Goal: Transaction & Acquisition: Purchase product/service

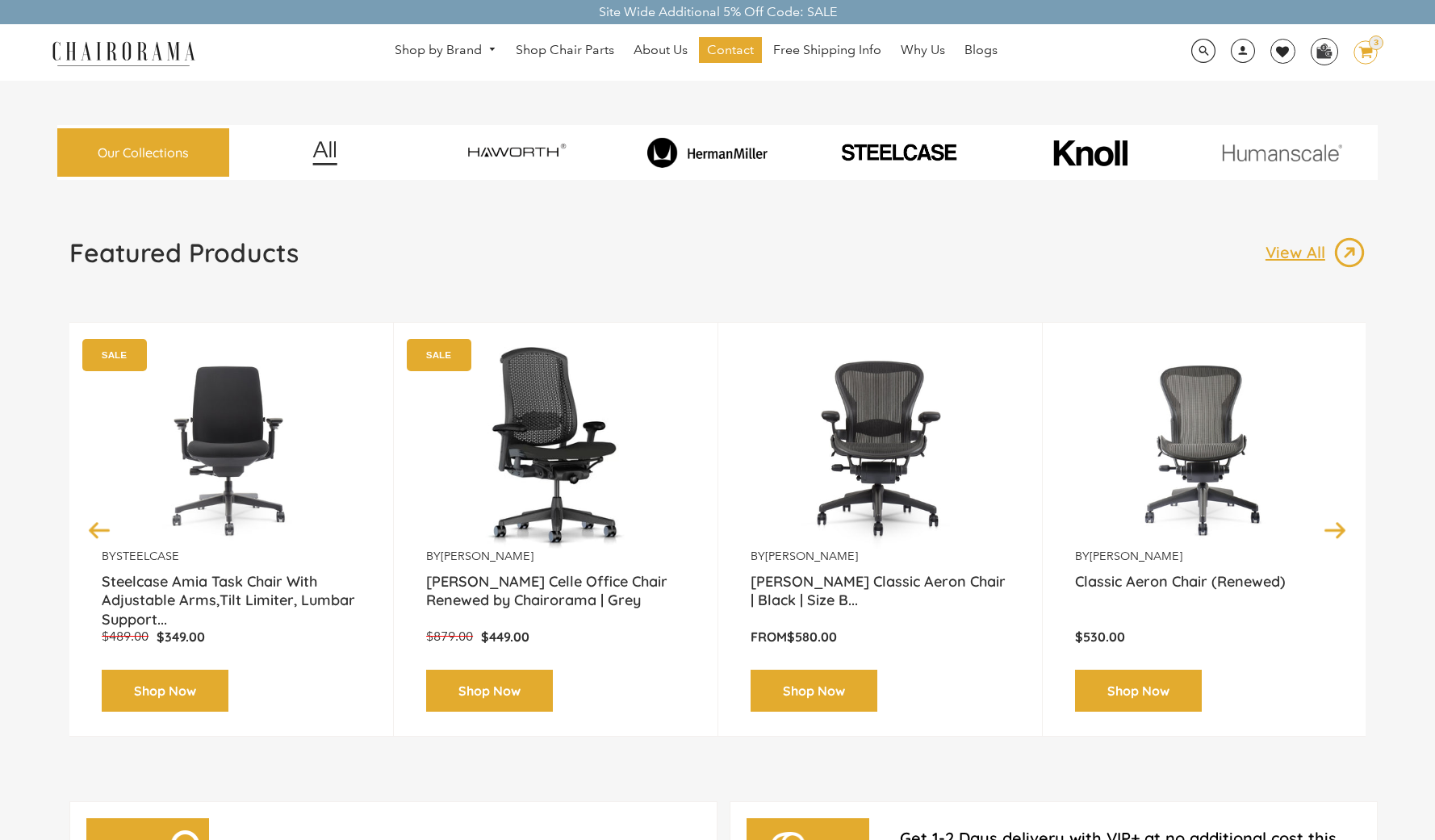
click at [524, 151] on img at bounding box center [516, 152] width 185 height 43
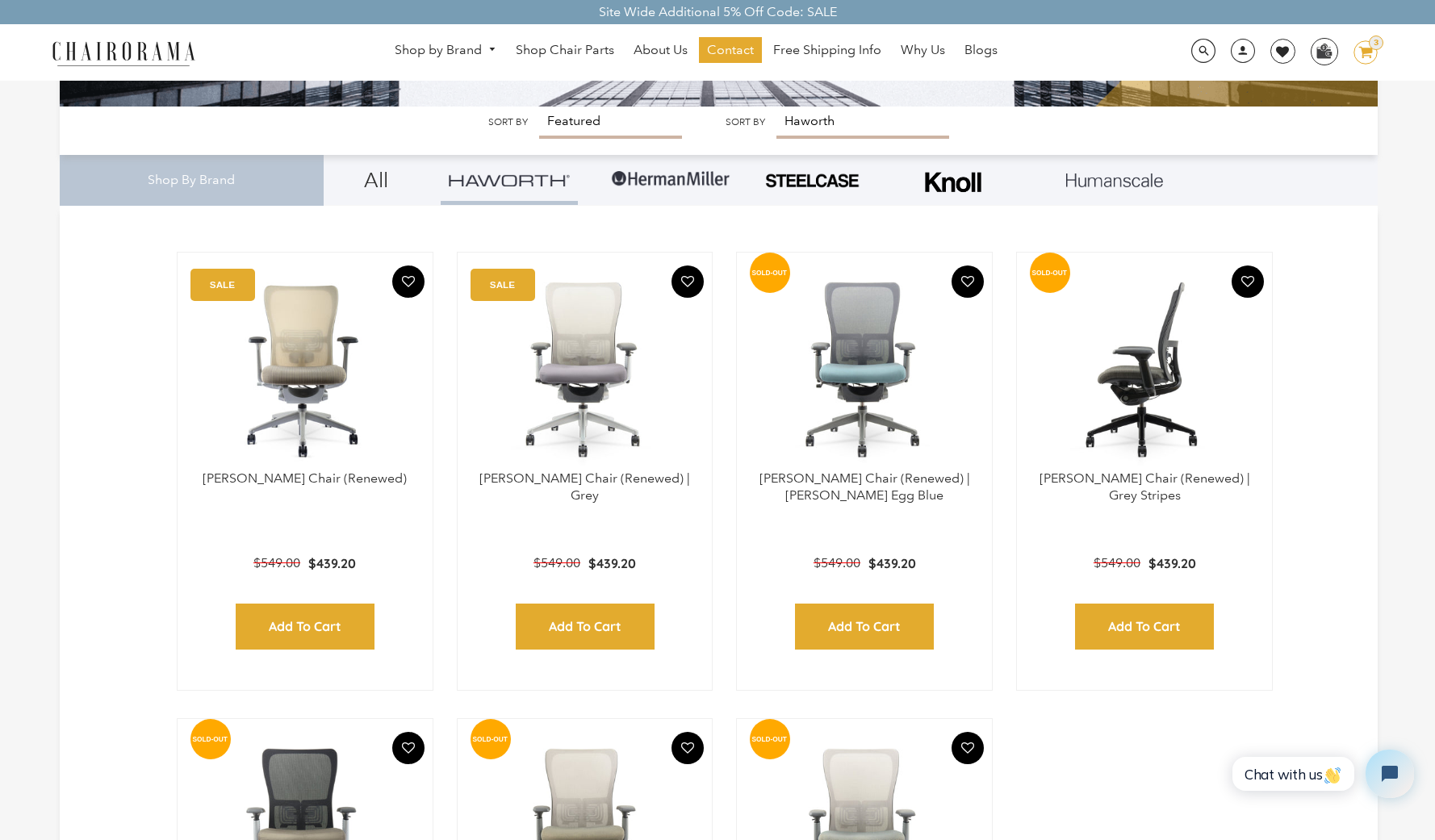
scroll to position [322, 0]
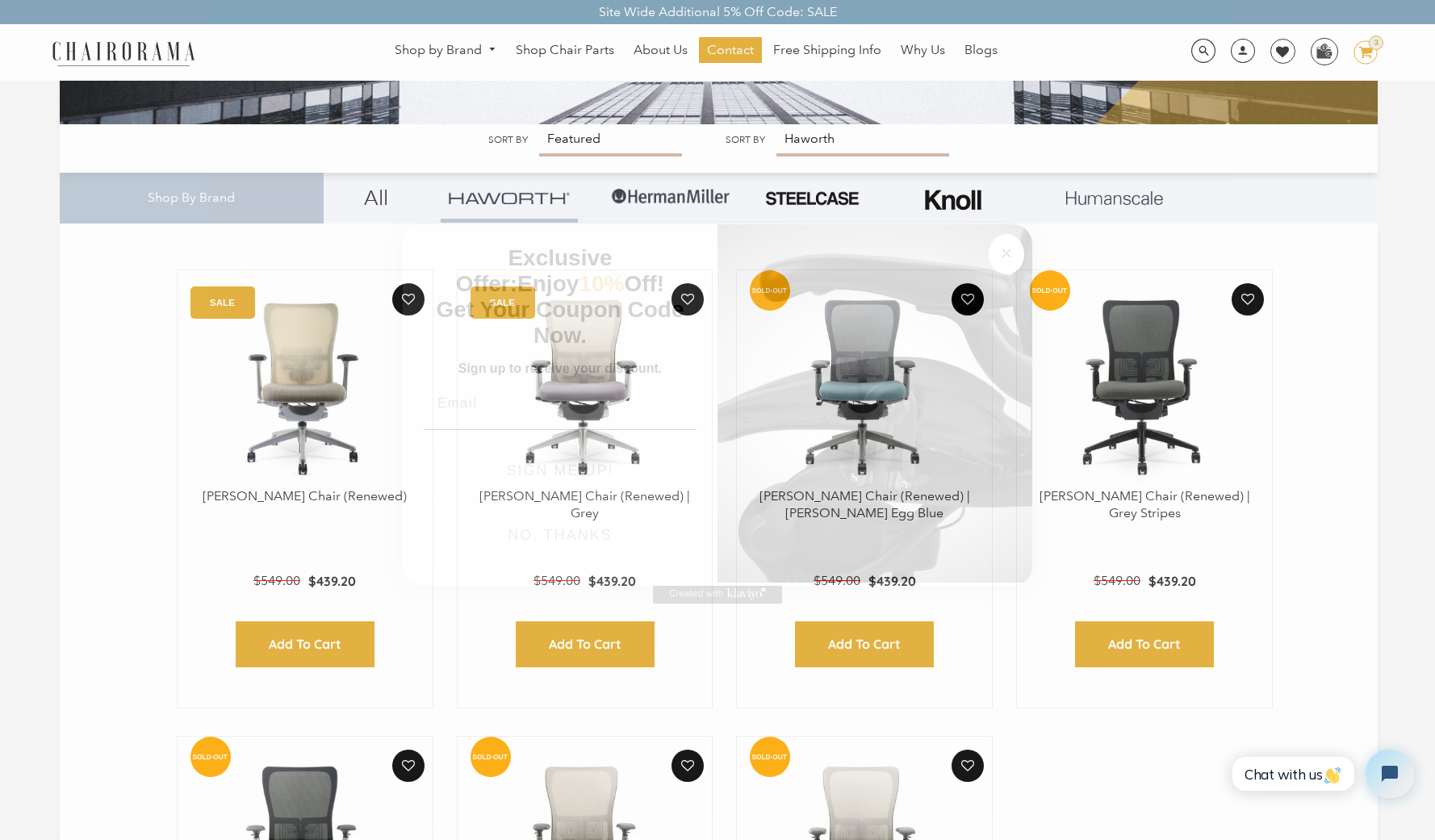
click at [1015, 248] on icon "Close dialog" at bounding box center [1007, 253] width 19 height 19
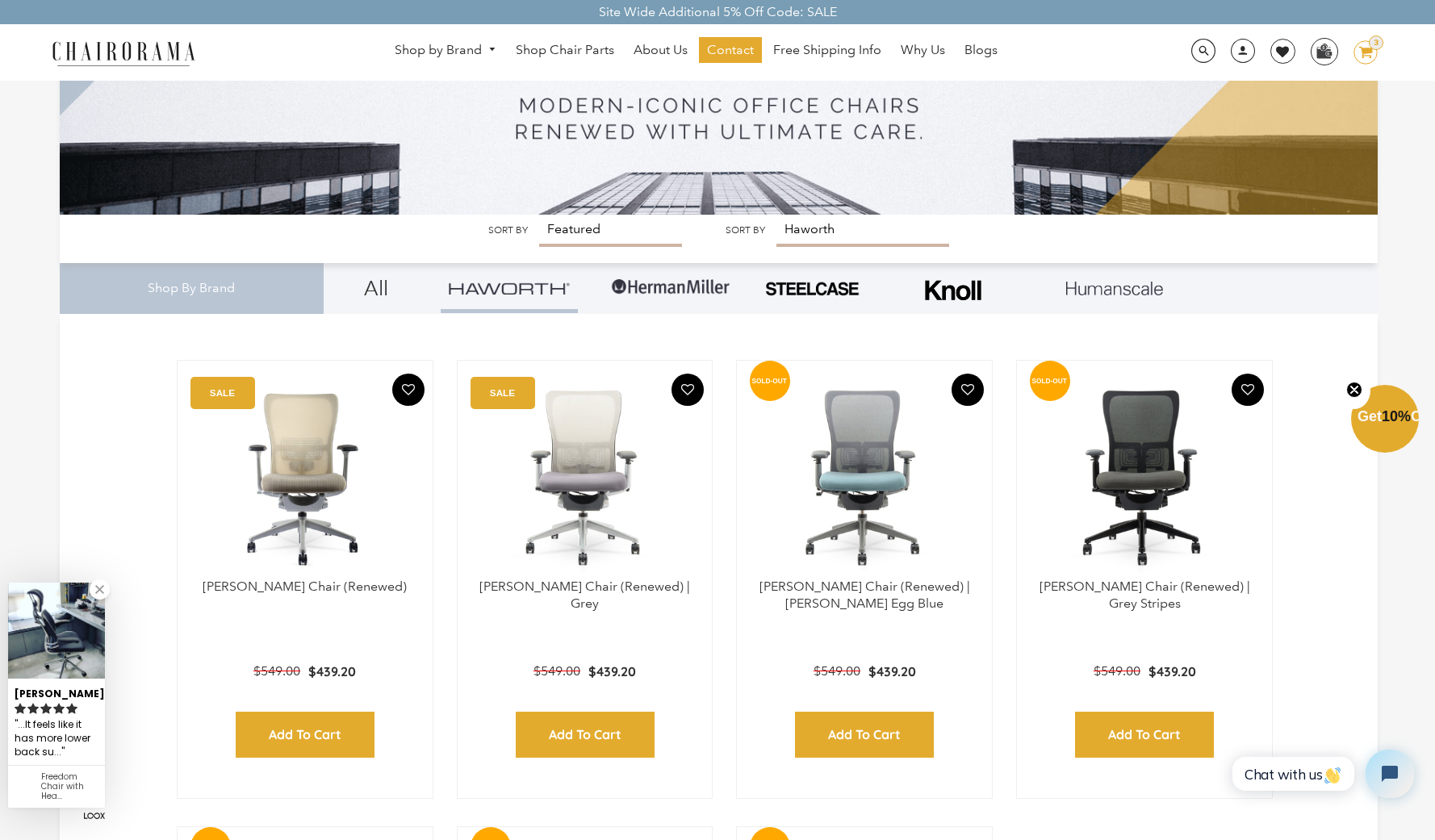
scroll to position [0, 0]
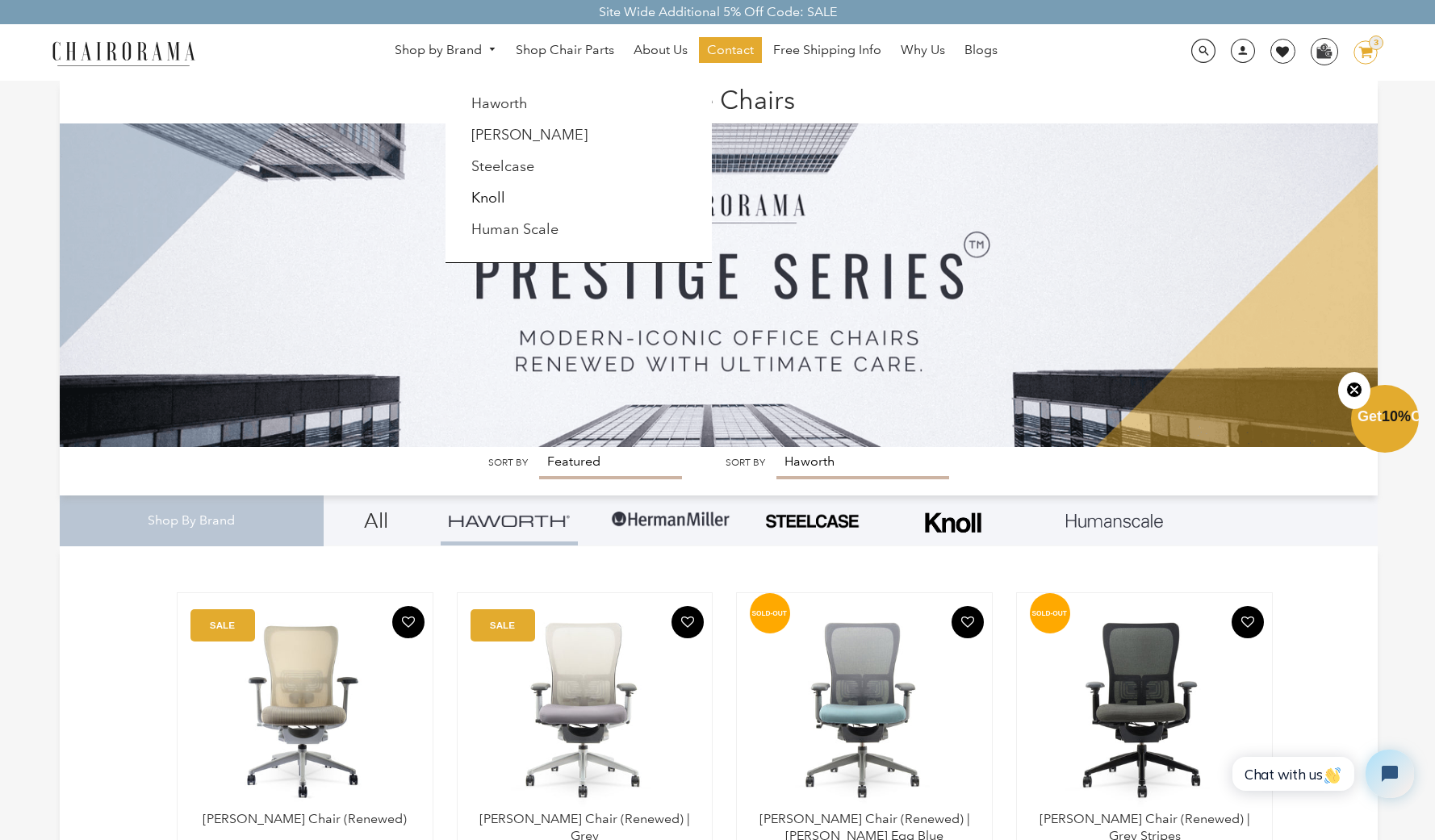
click at [503, 205] on link "Knoll" at bounding box center [488, 197] width 34 height 17
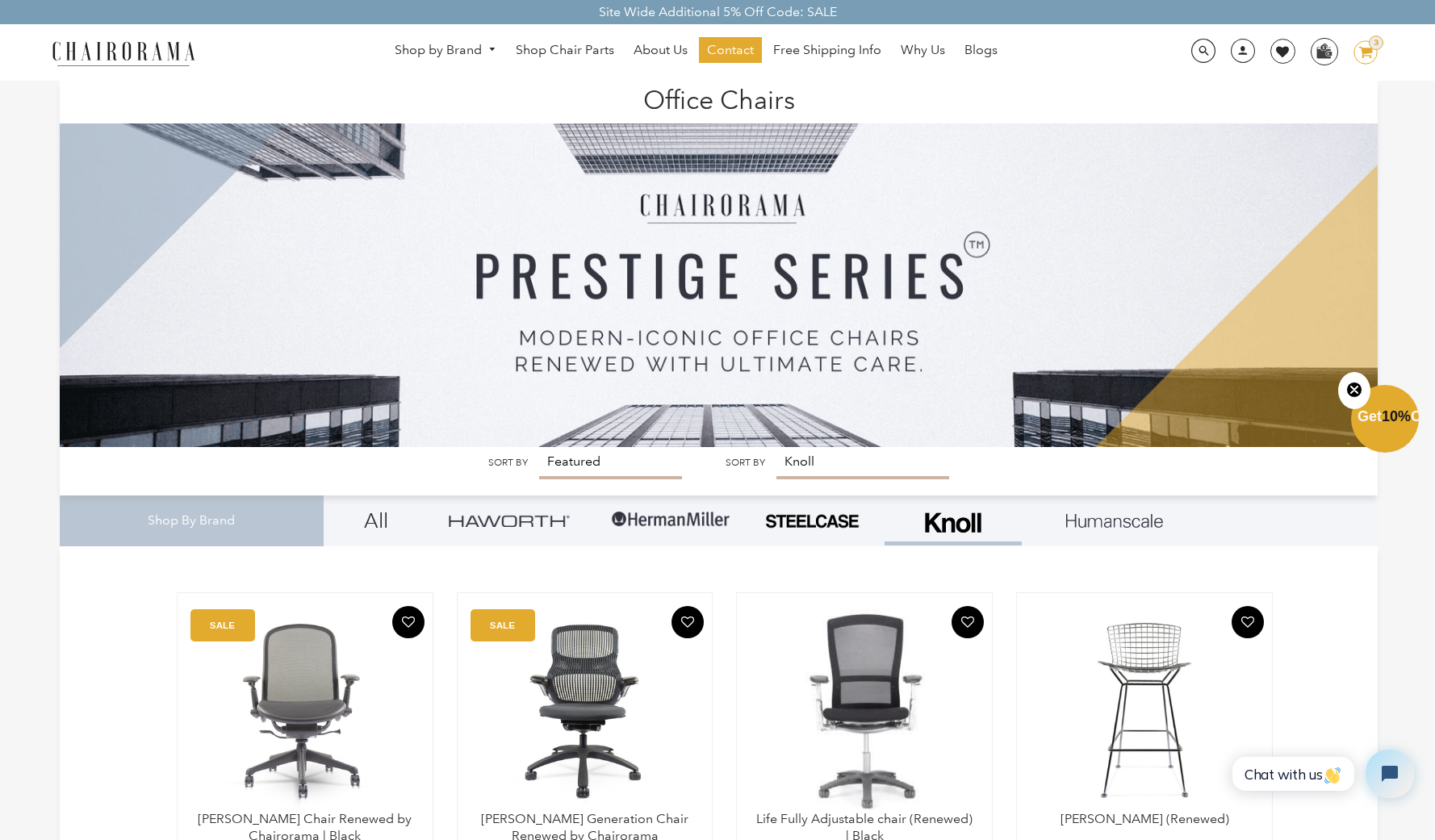
click at [1080, 518] on img at bounding box center [1115, 521] width 97 height 15
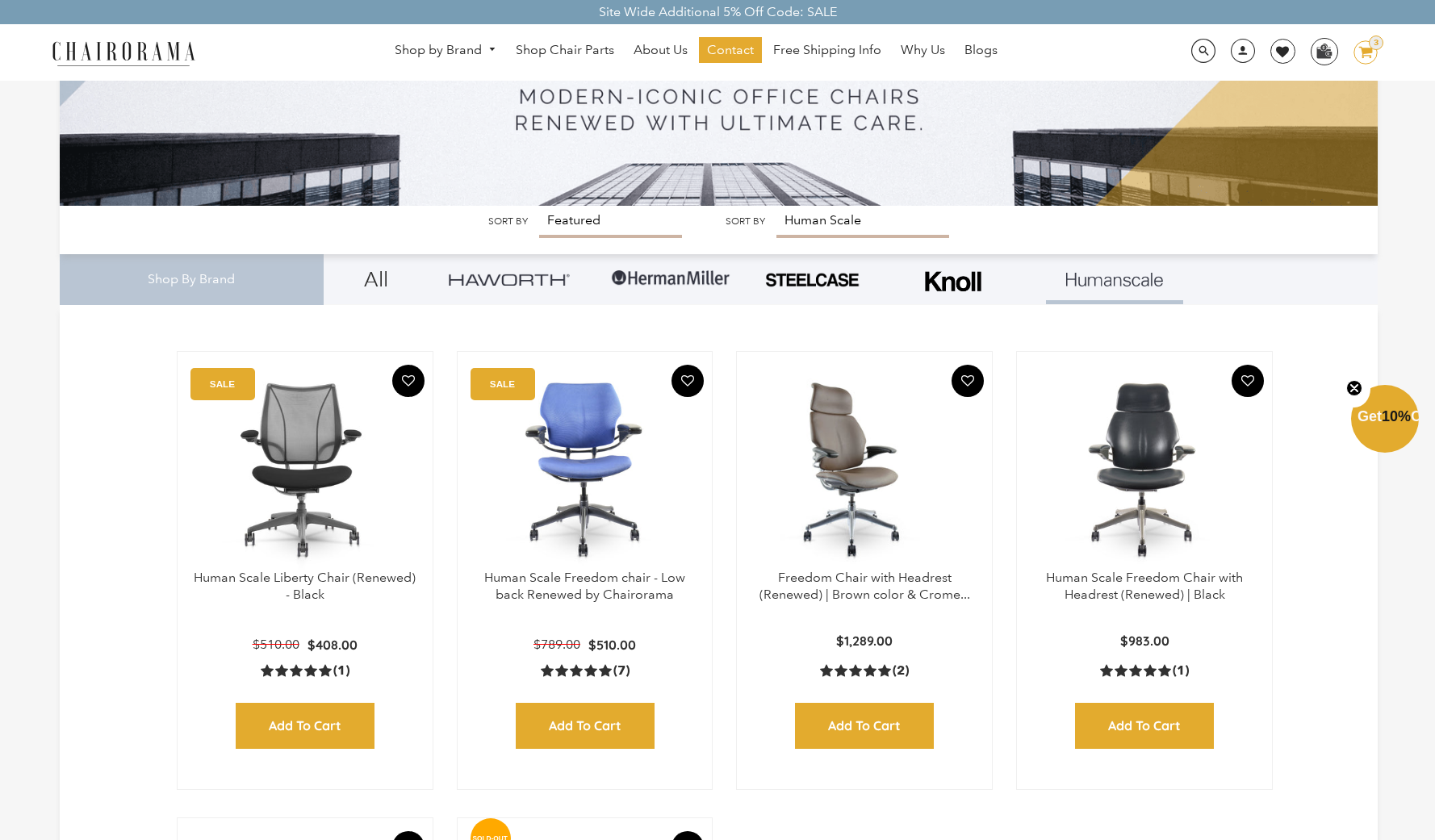
scroll to position [242, 0]
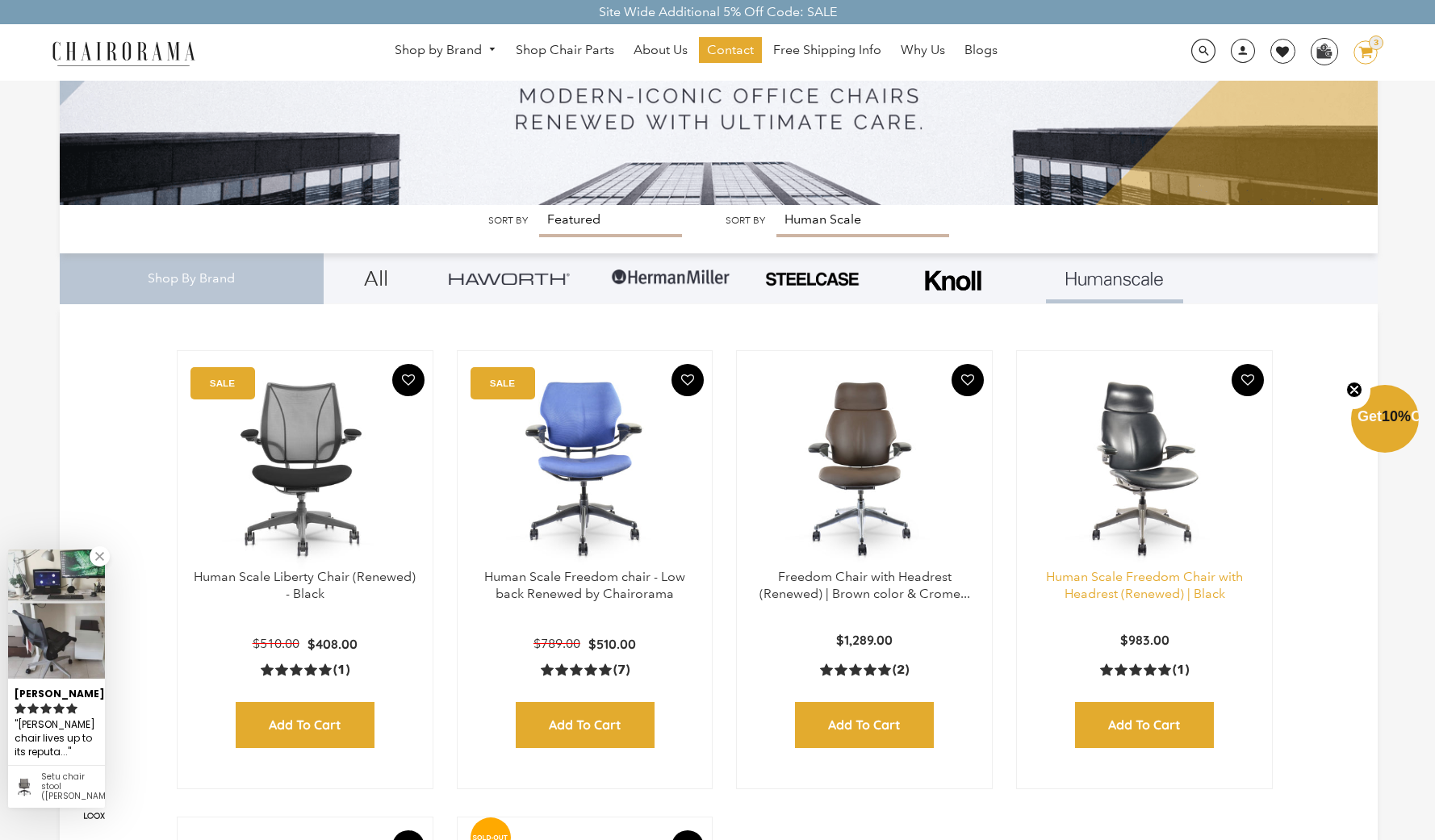
click at [1155, 578] on link "Human Scale Freedom Chair with Headrest (Renewed) | Black" at bounding box center [1145, 585] width 197 height 32
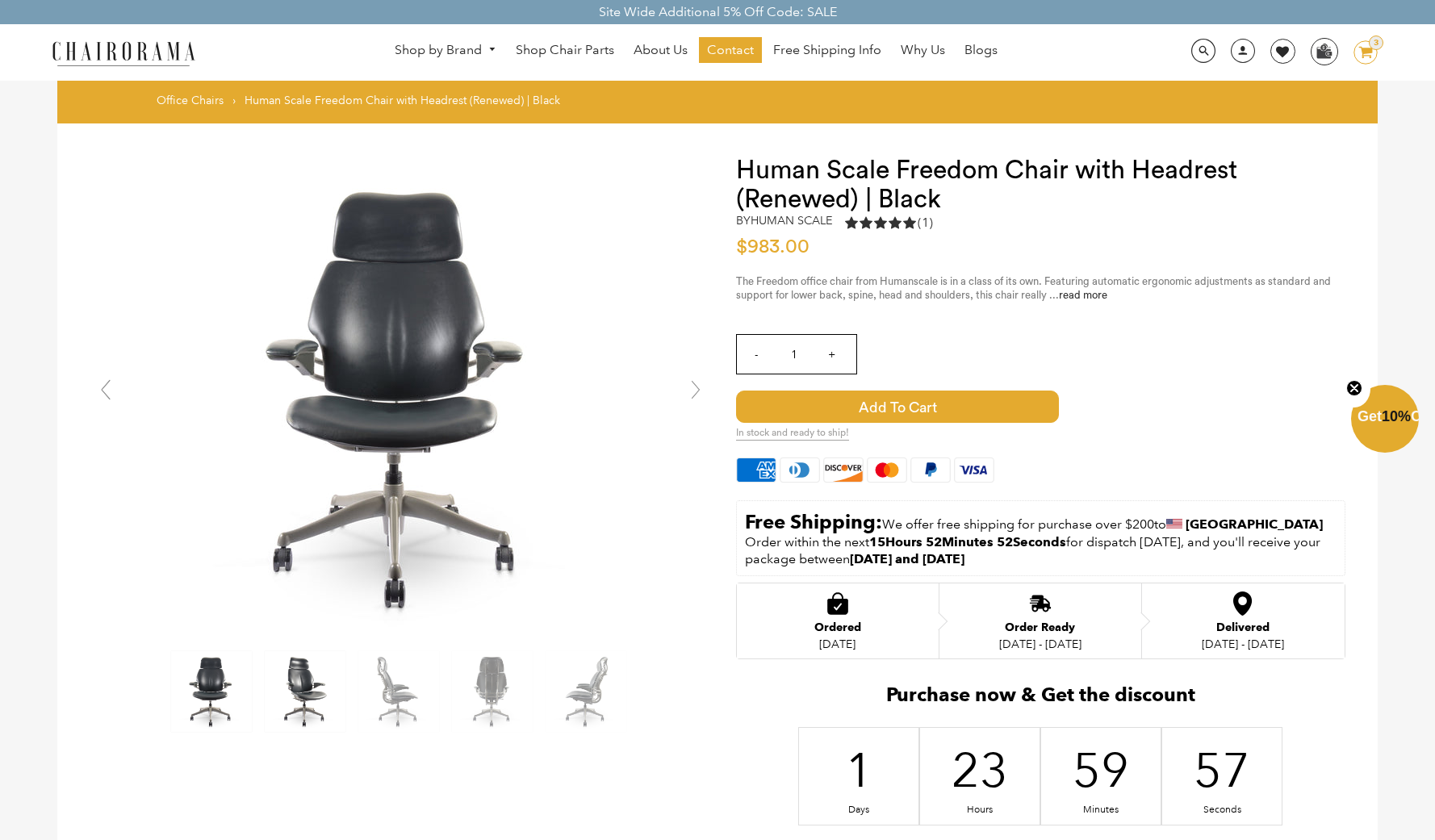
click at [316, 685] on img at bounding box center [305, 690] width 81 height 81
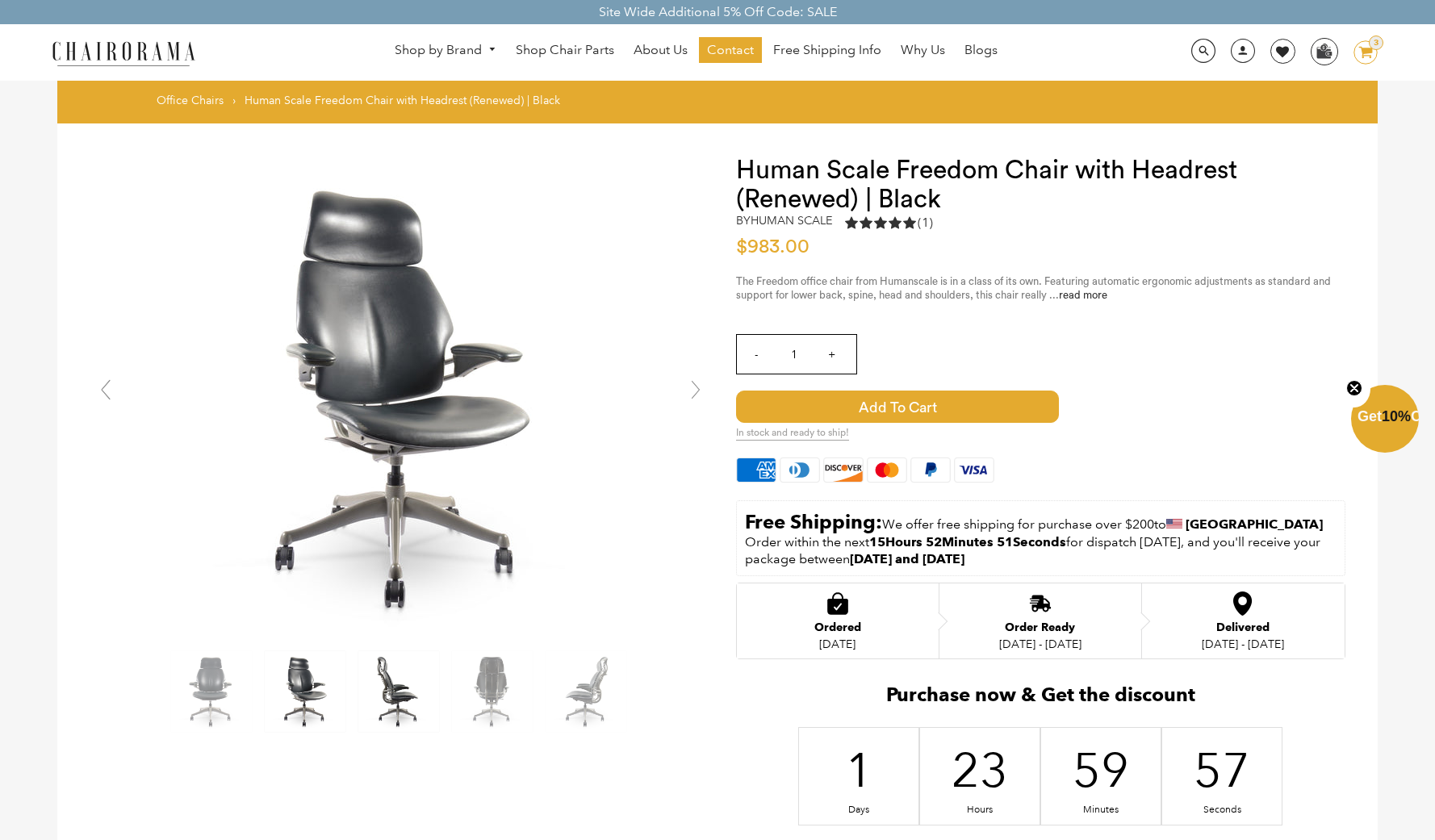
click at [387, 703] on img at bounding box center [398, 690] width 81 height 81
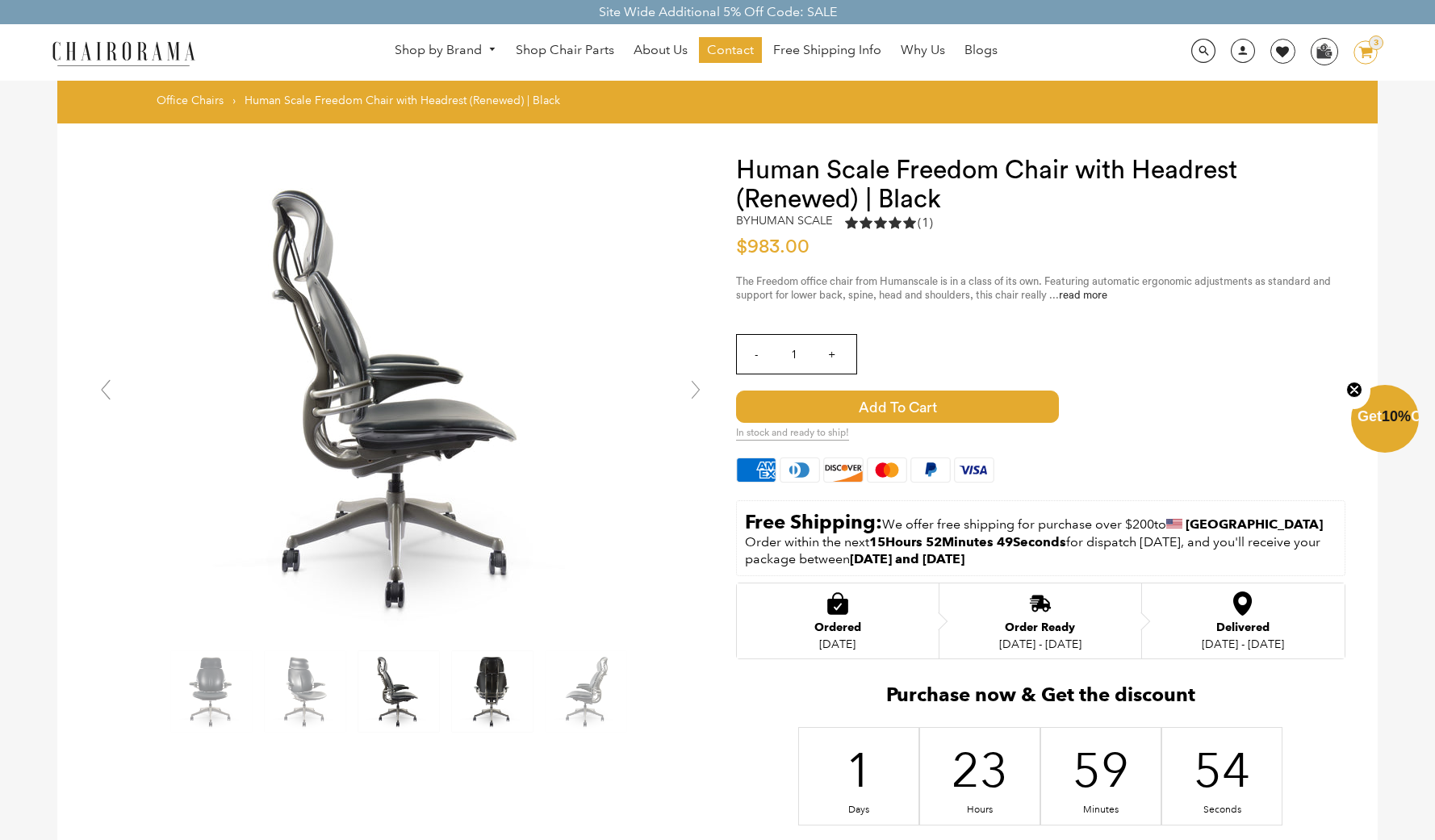
click at [507, 692] on img at bounding box center [492, 690] width 81 height 81
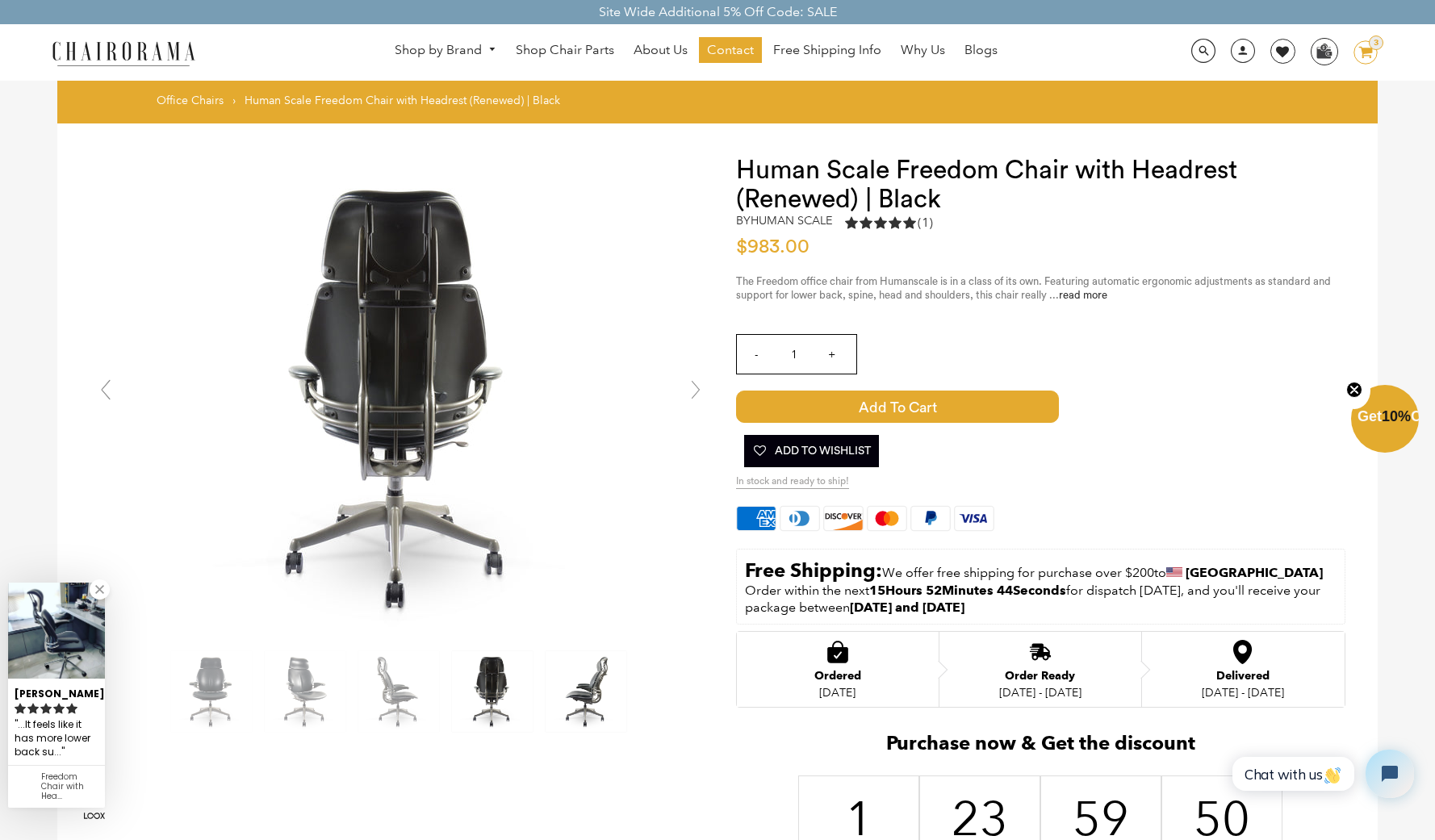
click at [624, 688] on img at bounding box center [586, 690] width 81 height 81
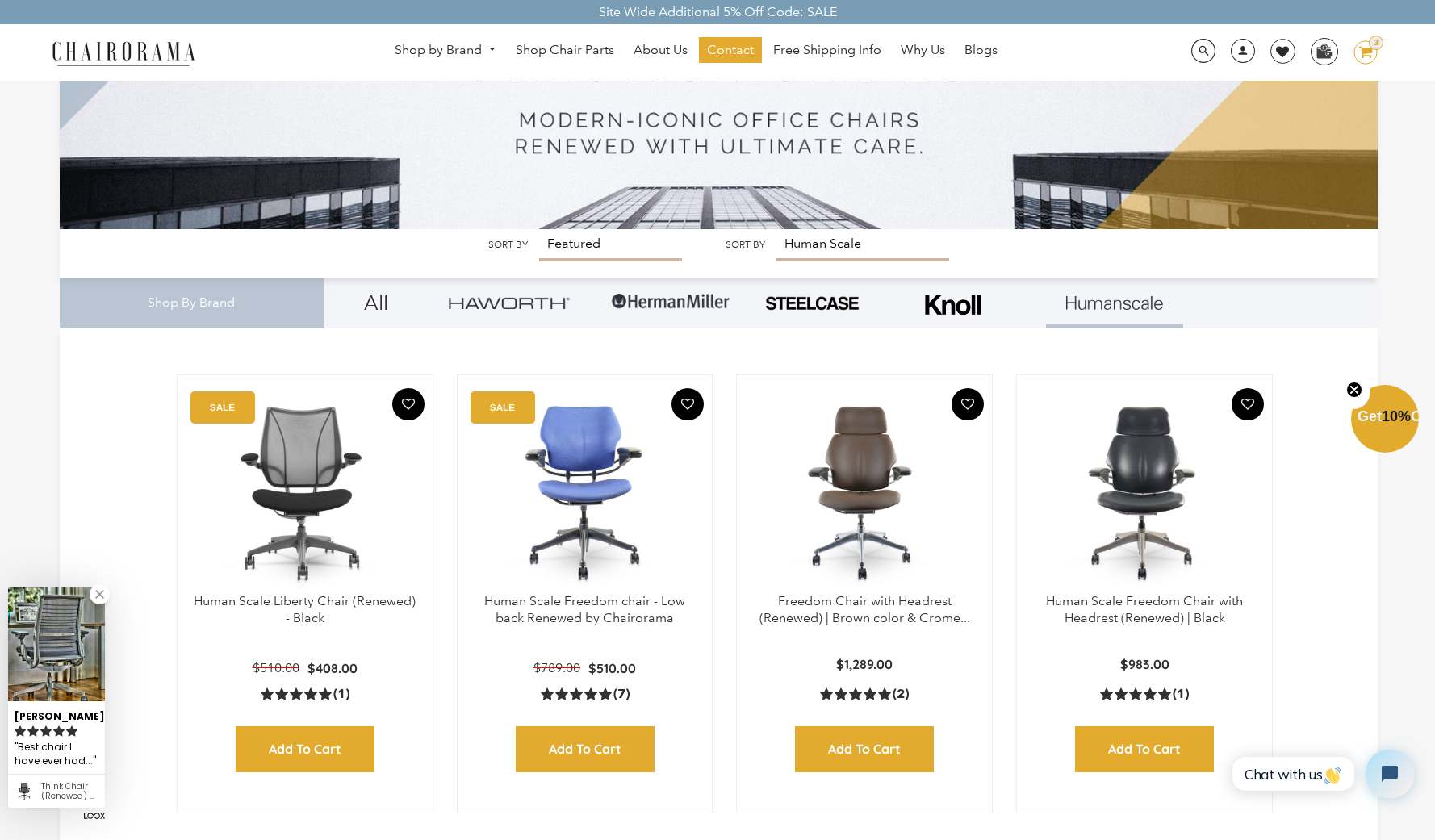
click at [837, 300] on img at bounding box center [812, 303] width 97 height 17
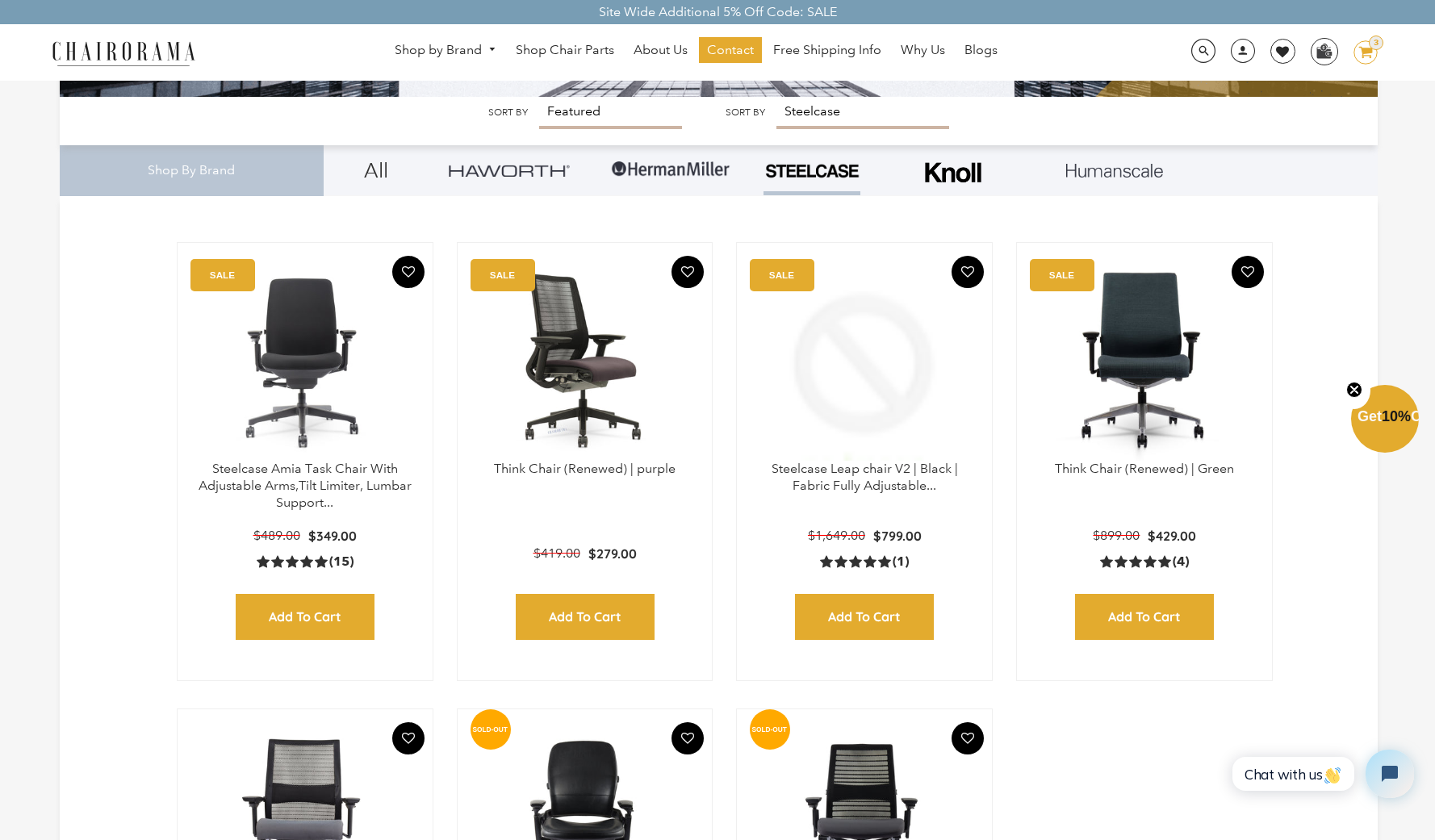
scroll to position [322, 0]
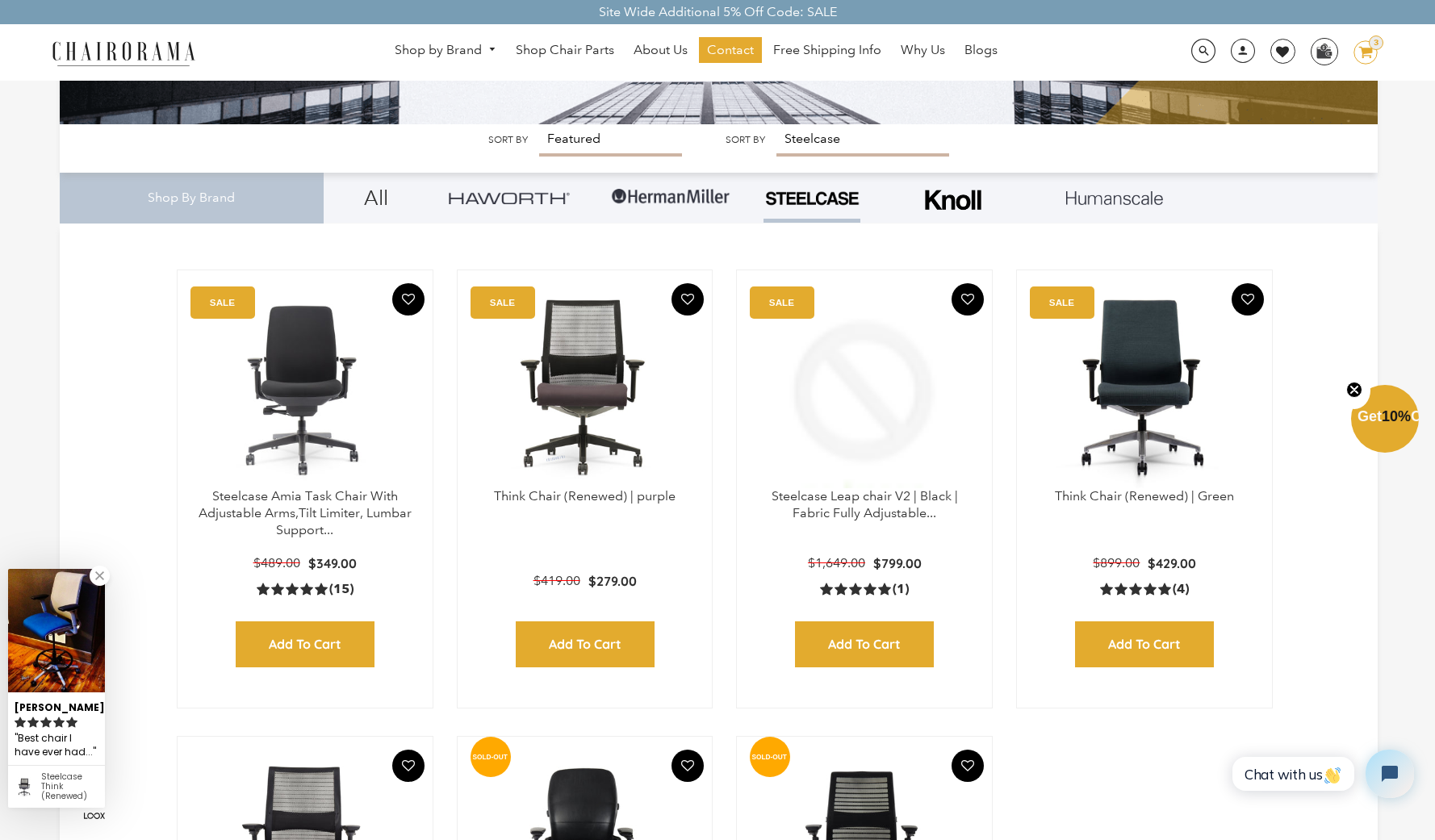
click at [666, 193] on img at bounding box center [670, 197] width 121 height 49
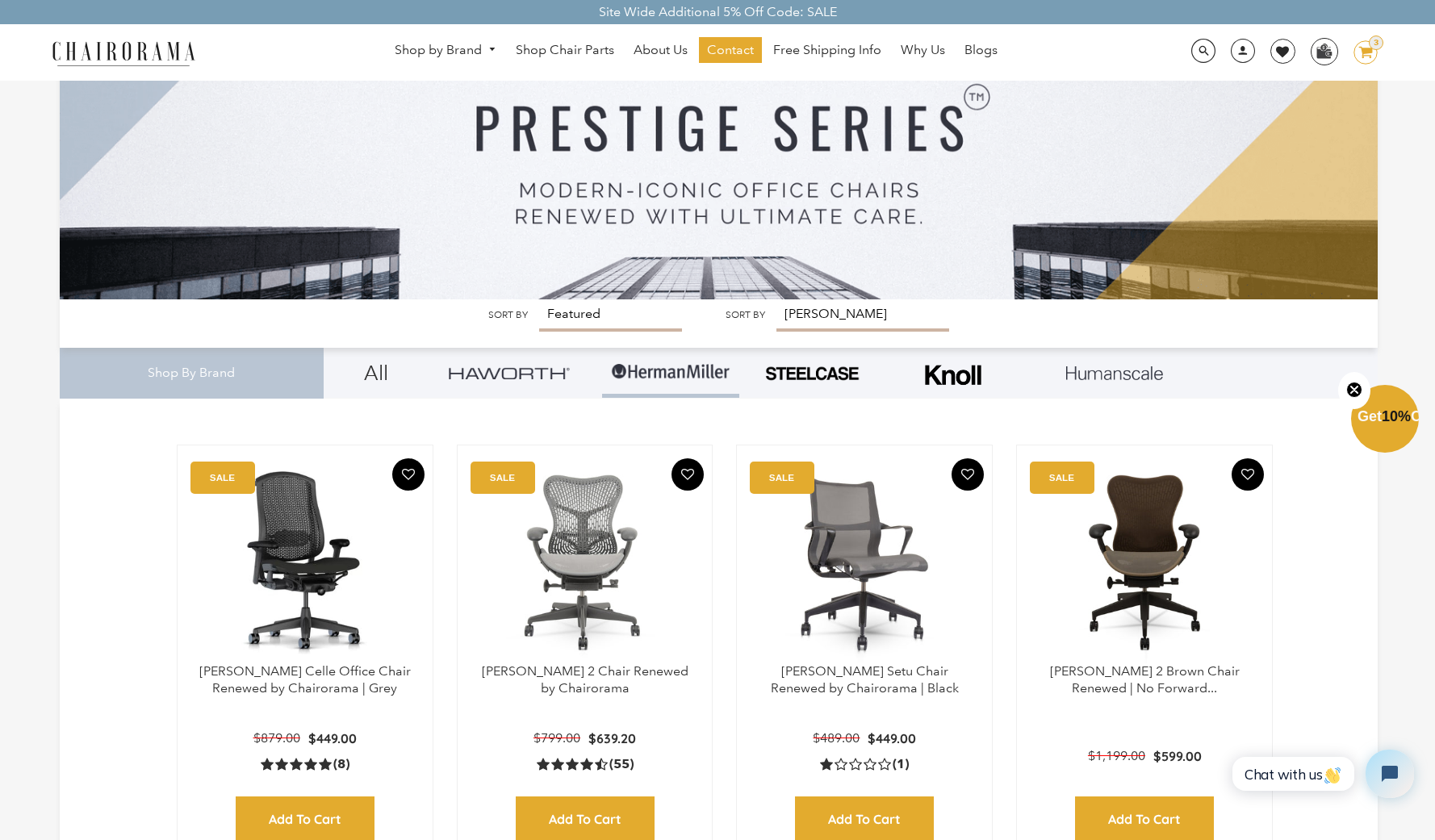
scroll to position [161, 0]
